Goal: Task Accomplishment & Management: Manage account settings

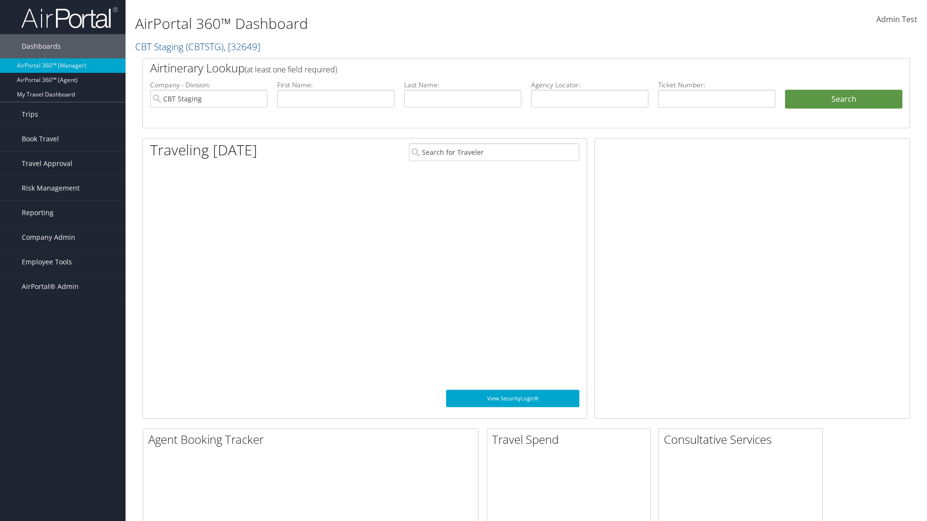
click at [63, 237] on span "Company Admin" at bounding box center [49, 237] width 54 height 24
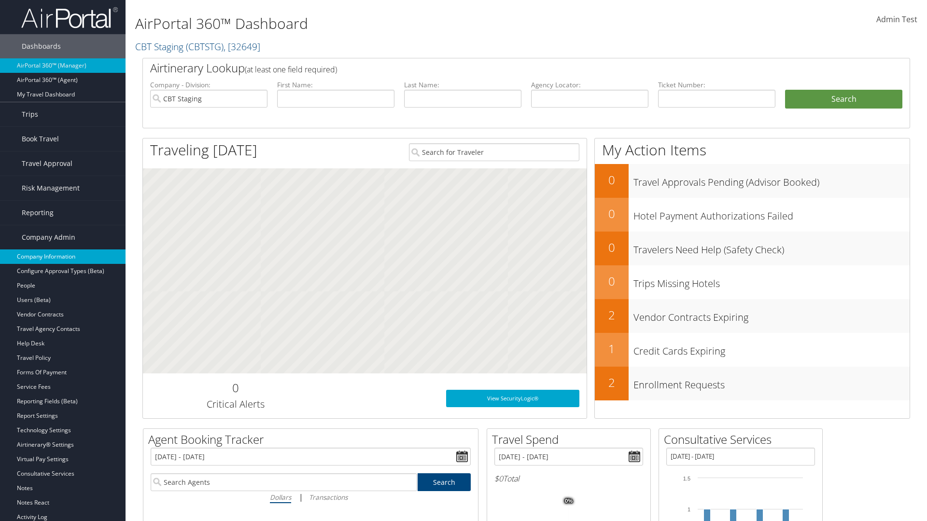
click at [63, 257] on link "Company Information" at bounding box center [62, 256] width 125 height 14
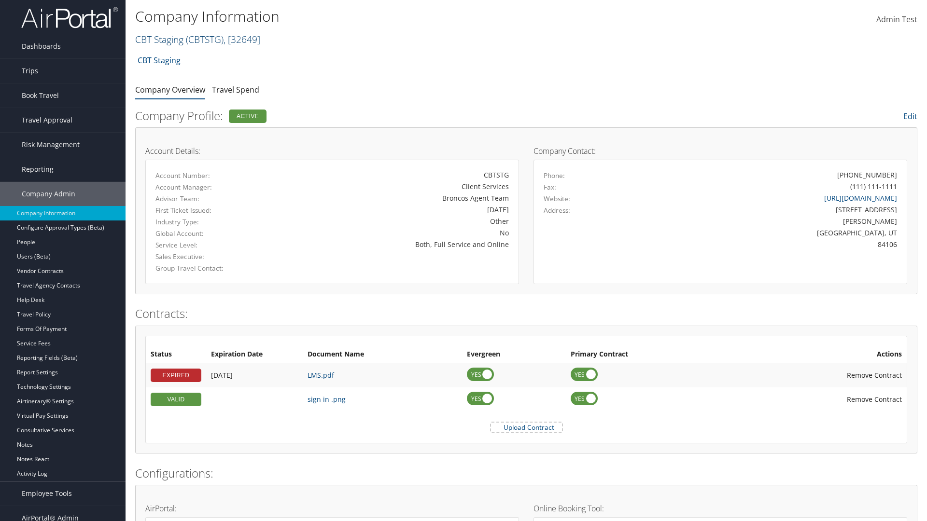
click at [159, 39] on link "CBT Staging ( CBTSTG ) , [ 32649 ]" at bounding box center [197, 39] width 125 height 13
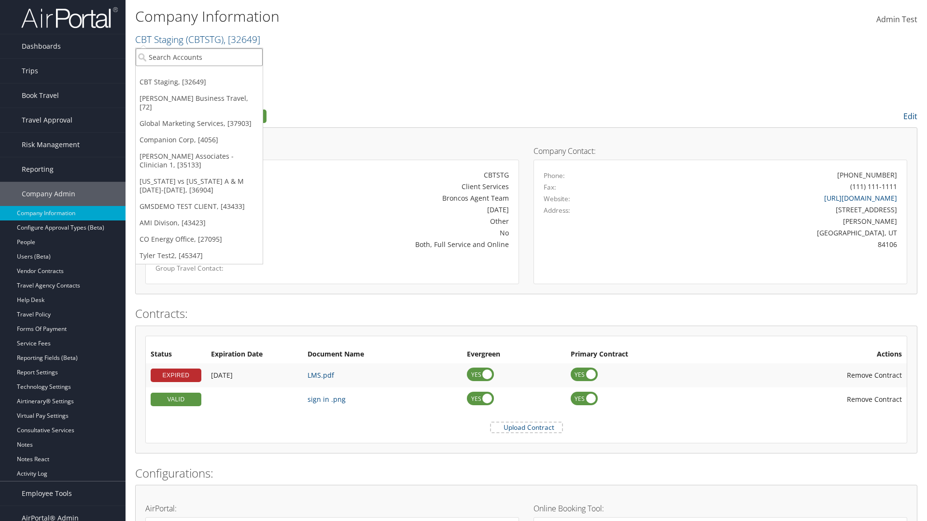
click at [199, 57] on input "search" at bounding box center [199, 57] width 127 height 18
type input "CBTSTG"
click at [199, 75] on div "CBT Staging (CBTSTG), [32649]" at bounding box center [199, 74] width 138 height 9
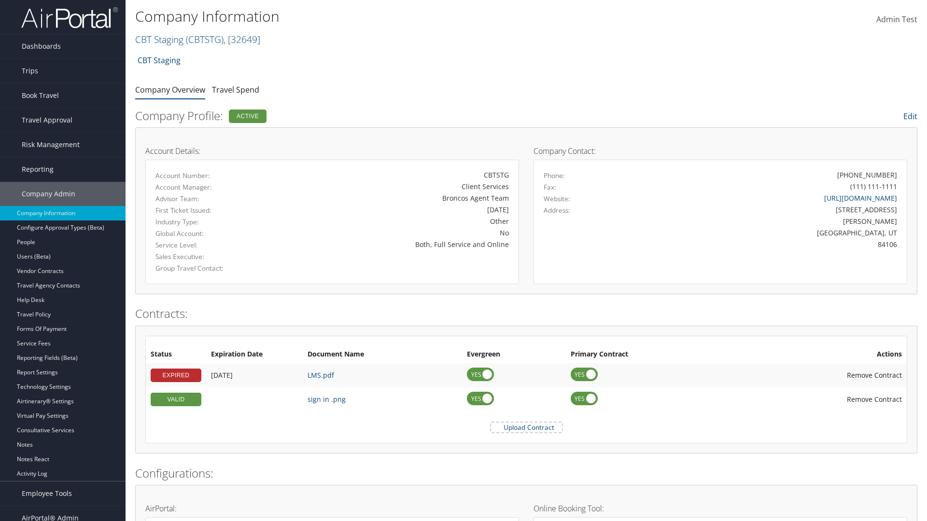
scroll to position [459, 0]
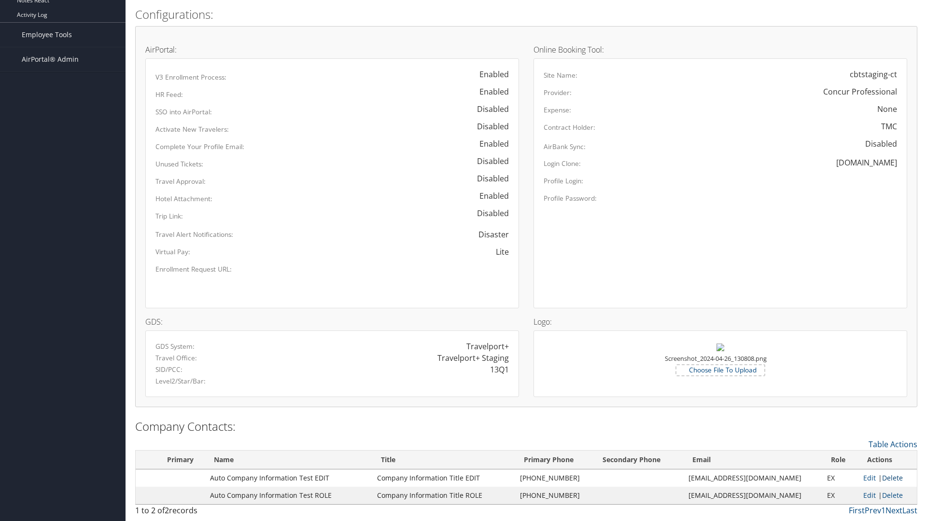
click at [888, 478] on link "Delete" at bounding box center [892, 477] width 21 height 9
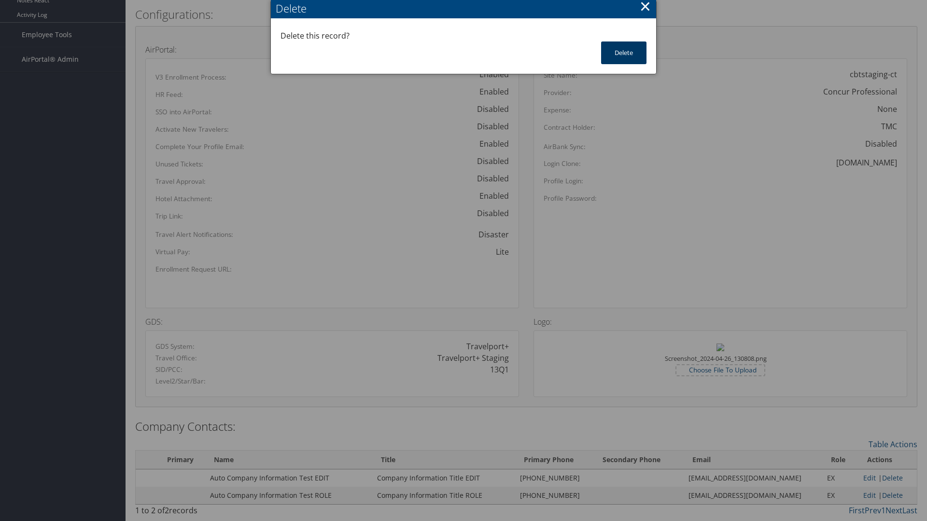
click at [623, 53] on button "Delete" at bounding box center [623, 53] width 45 height 23
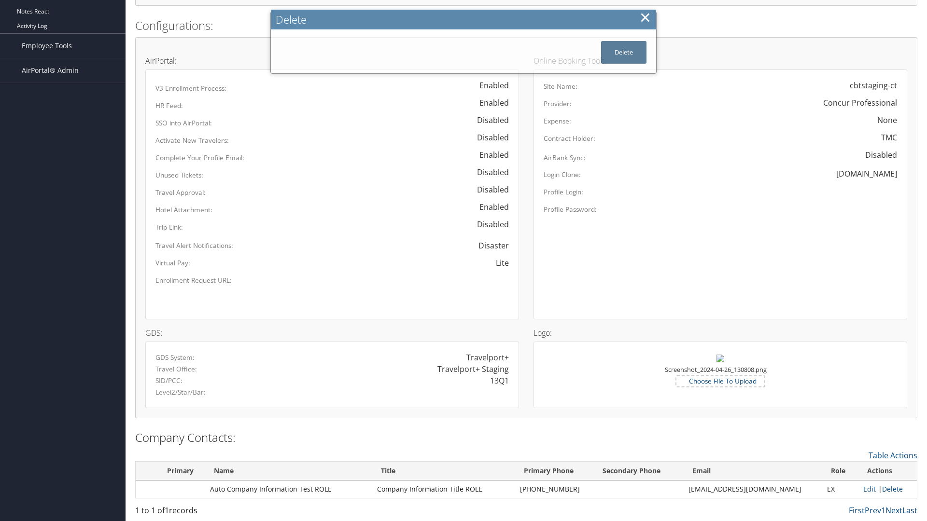
scroll to position [448, 0]
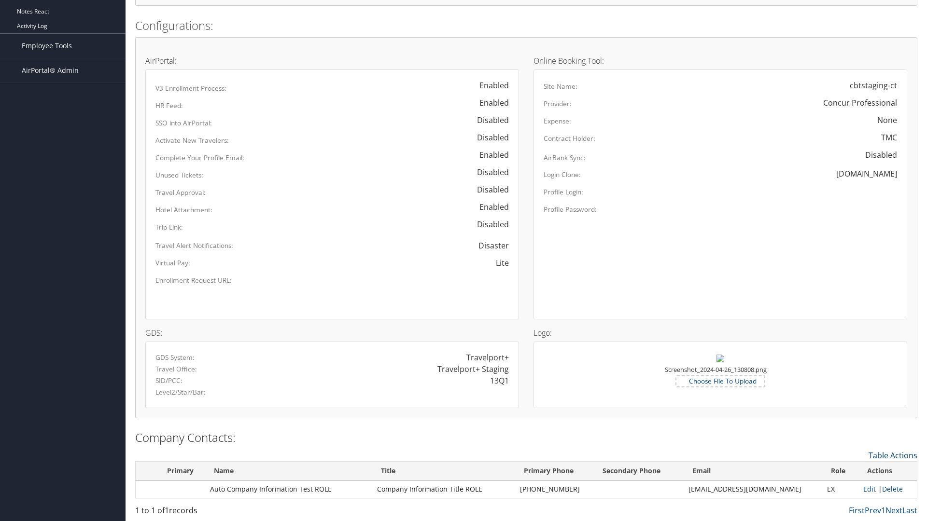
click at [892, 455] on link "Table Actions" at bounding box center [892, 455] width 49 height 11
click at [853, 470] on link "New Contact" at bounding box center [853, 470] width 127 height 16
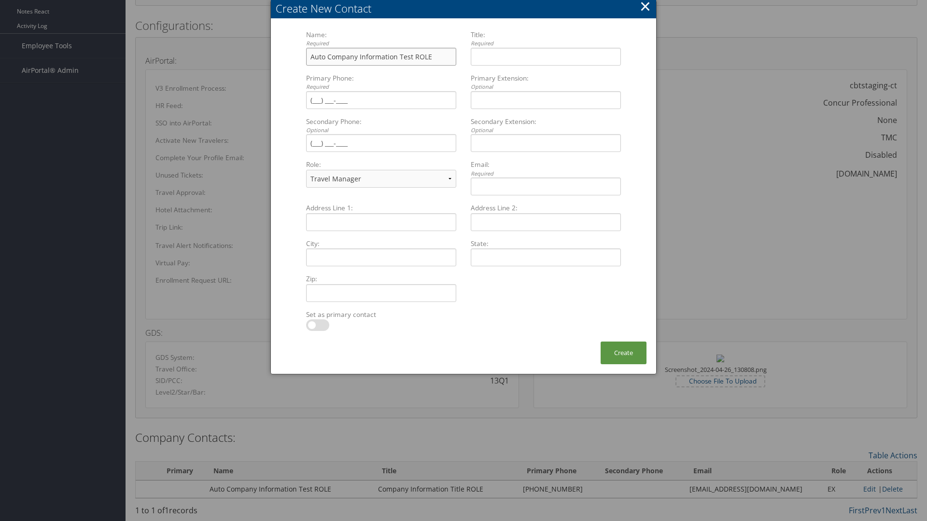
type input "Auto Company Information Test ROLE"
type input "Company Information Title ROLE"
type input "[PHONE_NUMBER]"
select select "EX"
type input "[PHONE_NUMBER]"
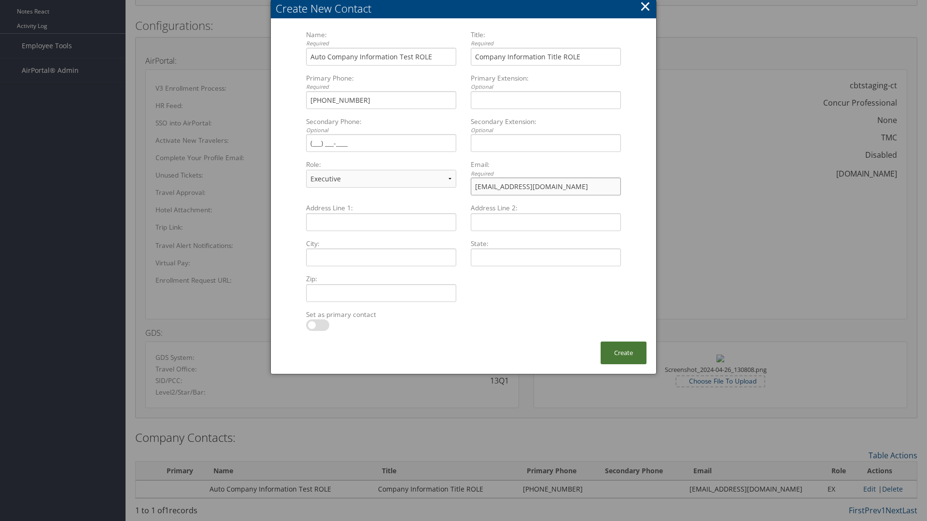
type input "[EMAIL_ADDRESS][DOMAIN_NAME]"
click at [623, 353] on button "Create" at bounding box center [623, 353] width 46 height 23
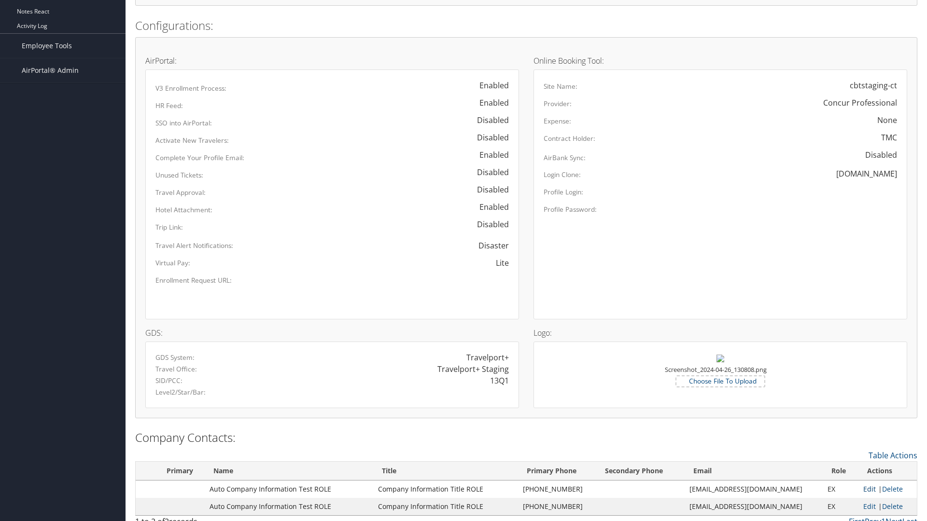
click at [863, 489] on link "Edit" at bounding box center [869, 489] width 13 height 9
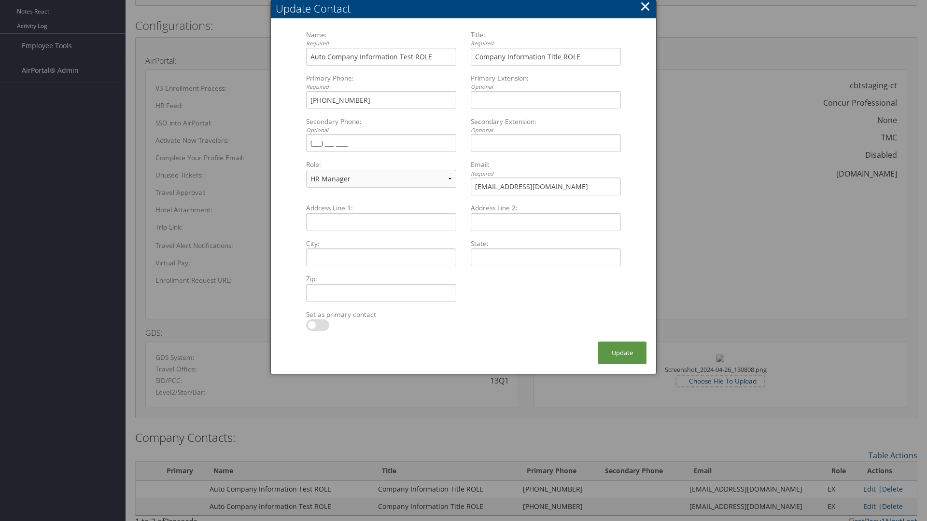
select select "TC"
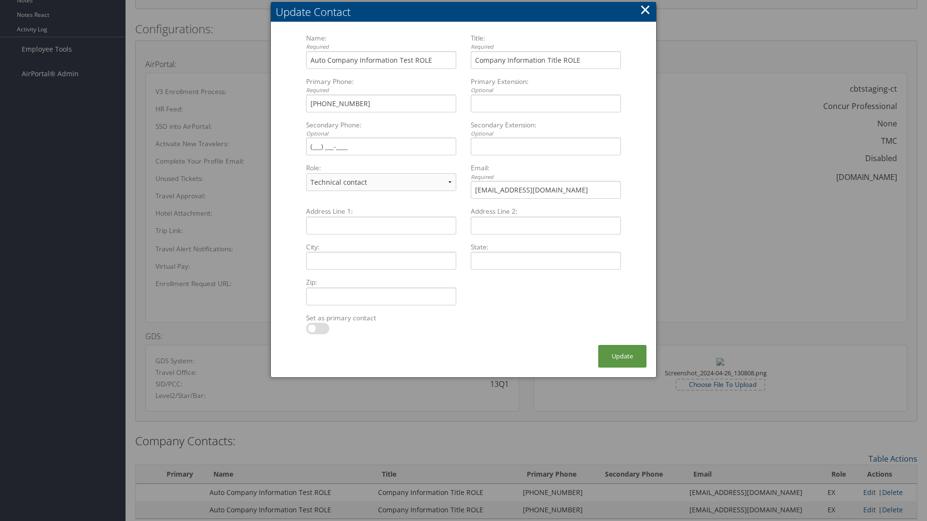
click at [645, 10] on button "×" at bounding box center [644, 9] width 11 height 19
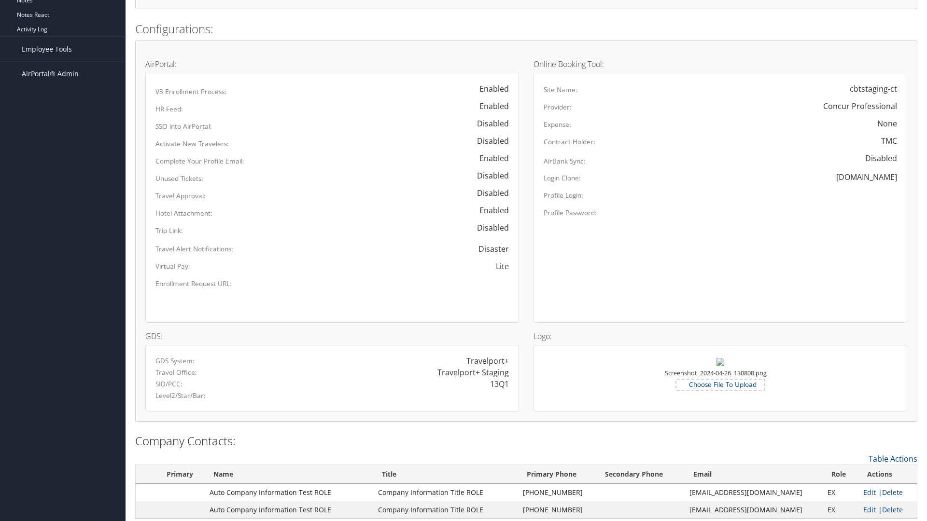
click at [888, 492] on link "Delete" at bounding box center [892, 492] width 21 height 9
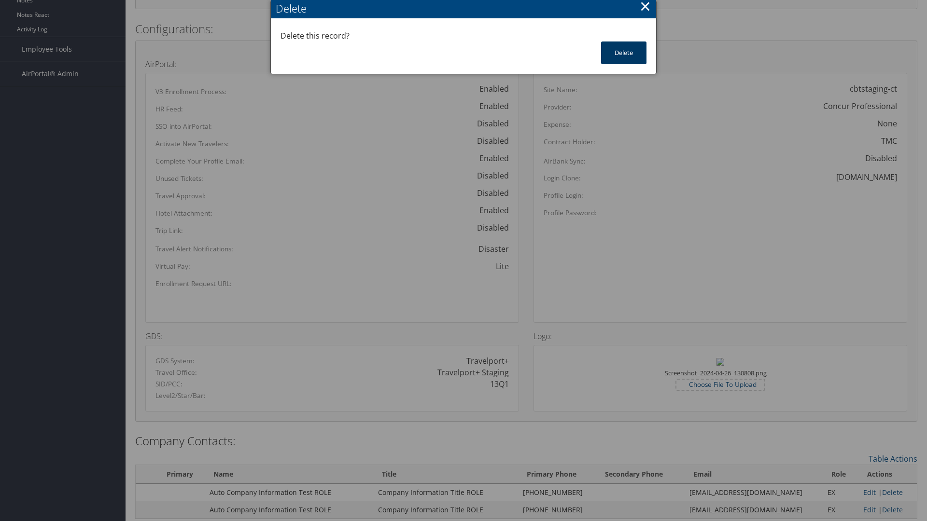
click at [623, 53] on button "Delete" at bounding box center [623, 53] width 45 height 23
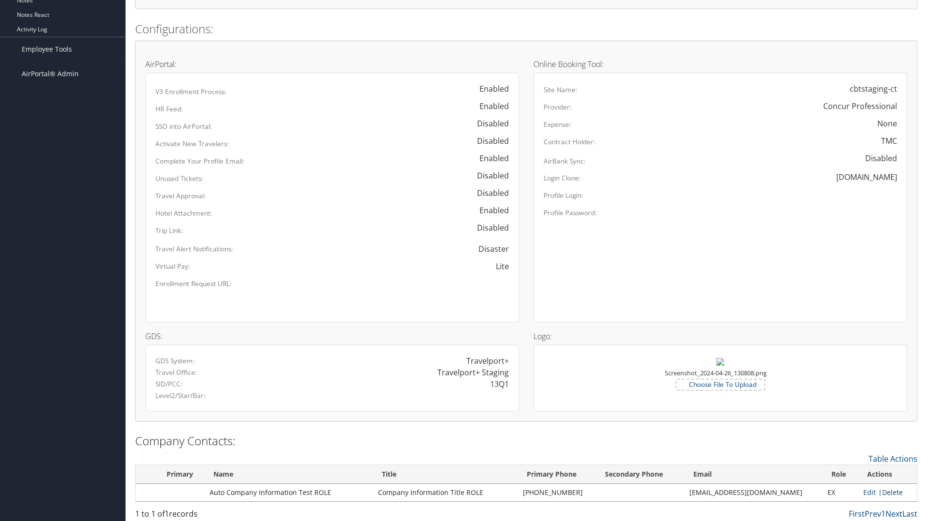
click at [888, 492] on link "Delete" at bounding box center [892, 492] width 21 height 9
